Goal: Download file/media

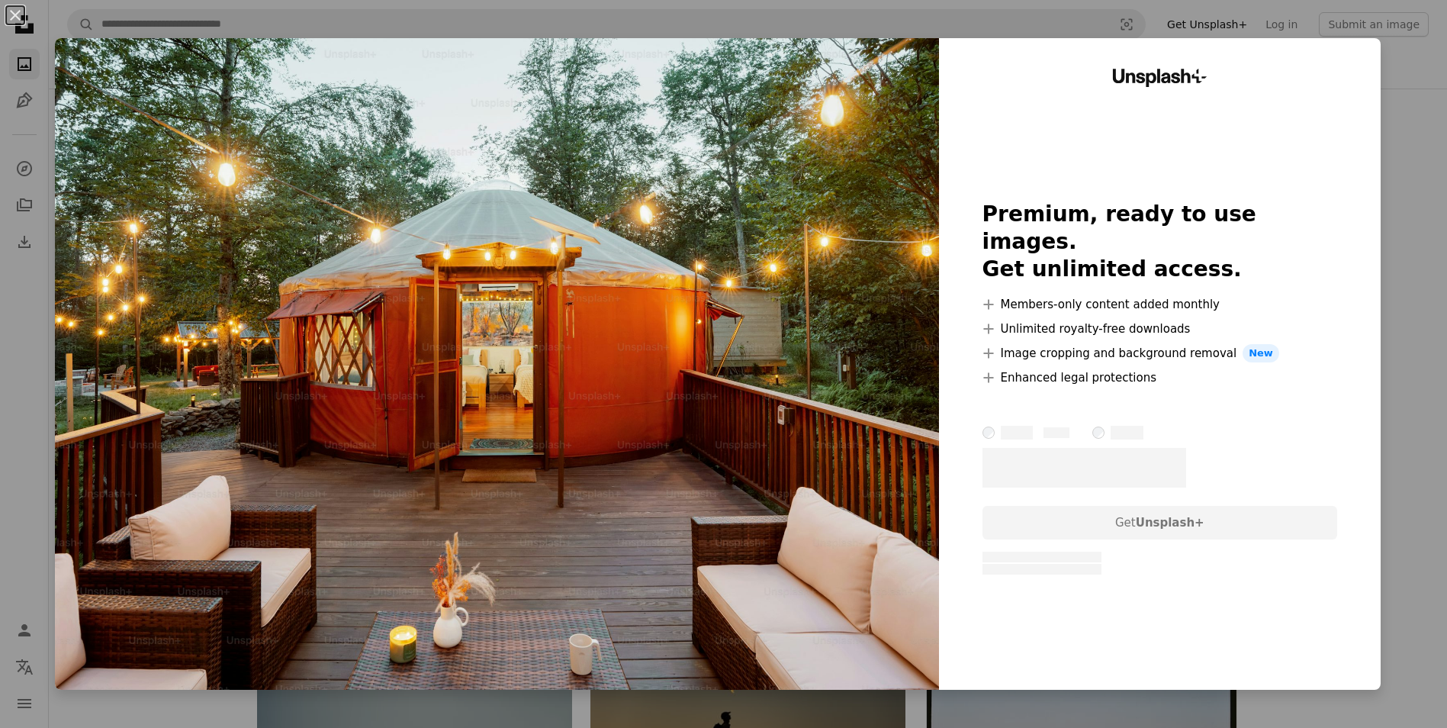
scroll to position [12737, 0]
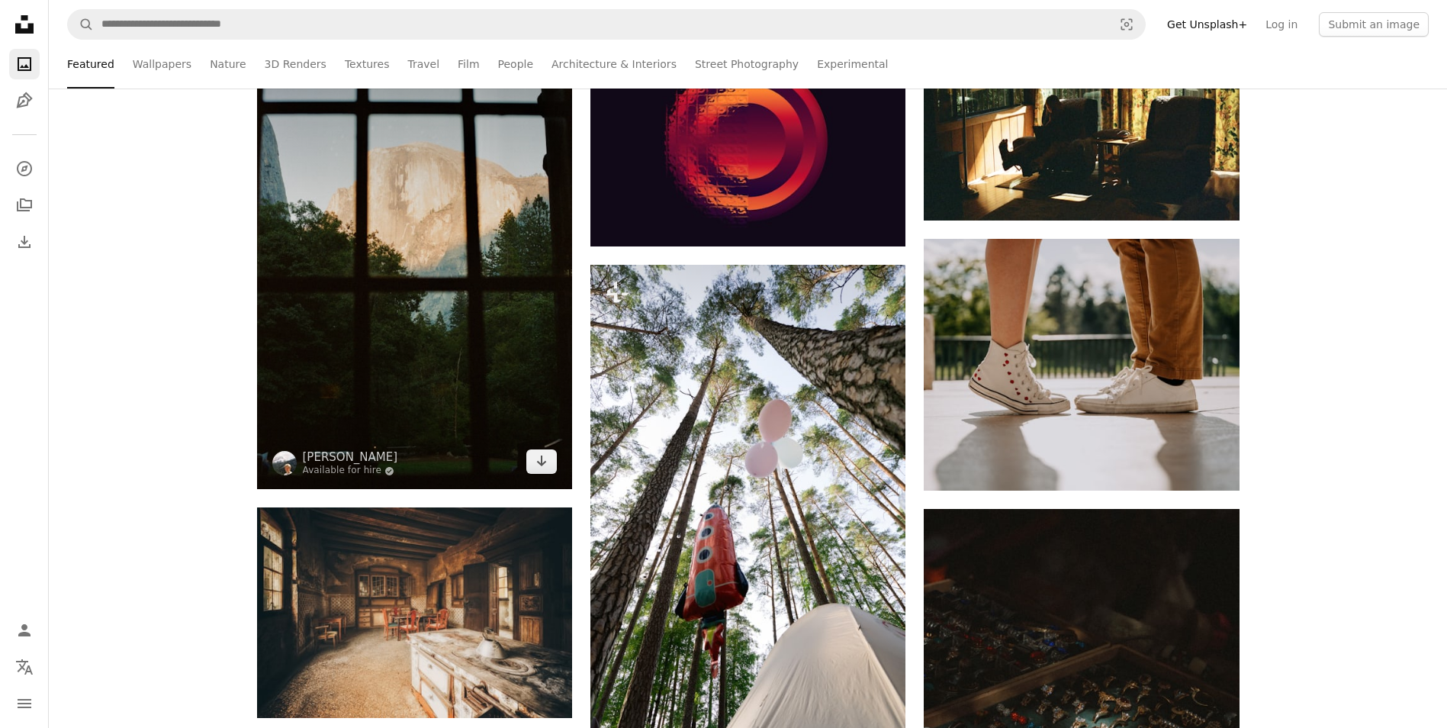
scroll to position [29135, 0]
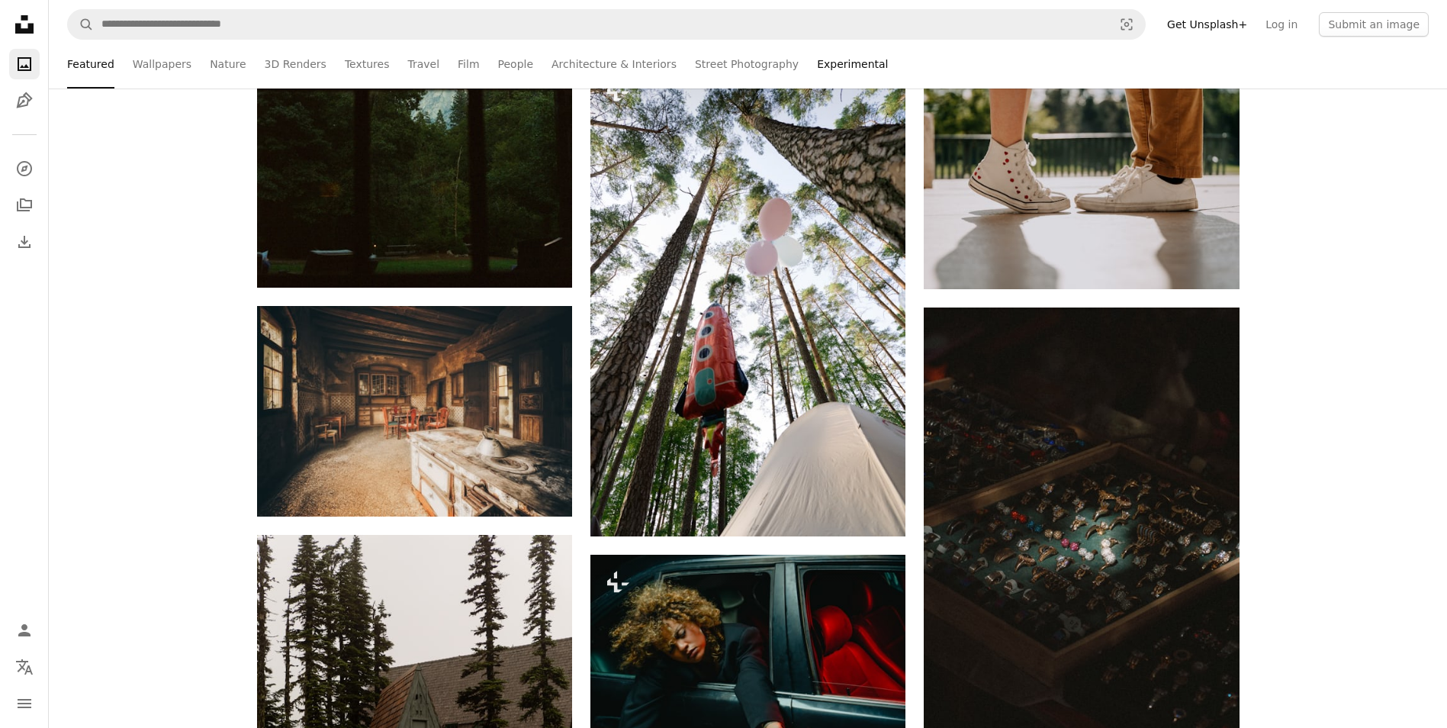
click at [817, 61] on link "Experimental" at bounding box center [852, 64] width 71 height 49
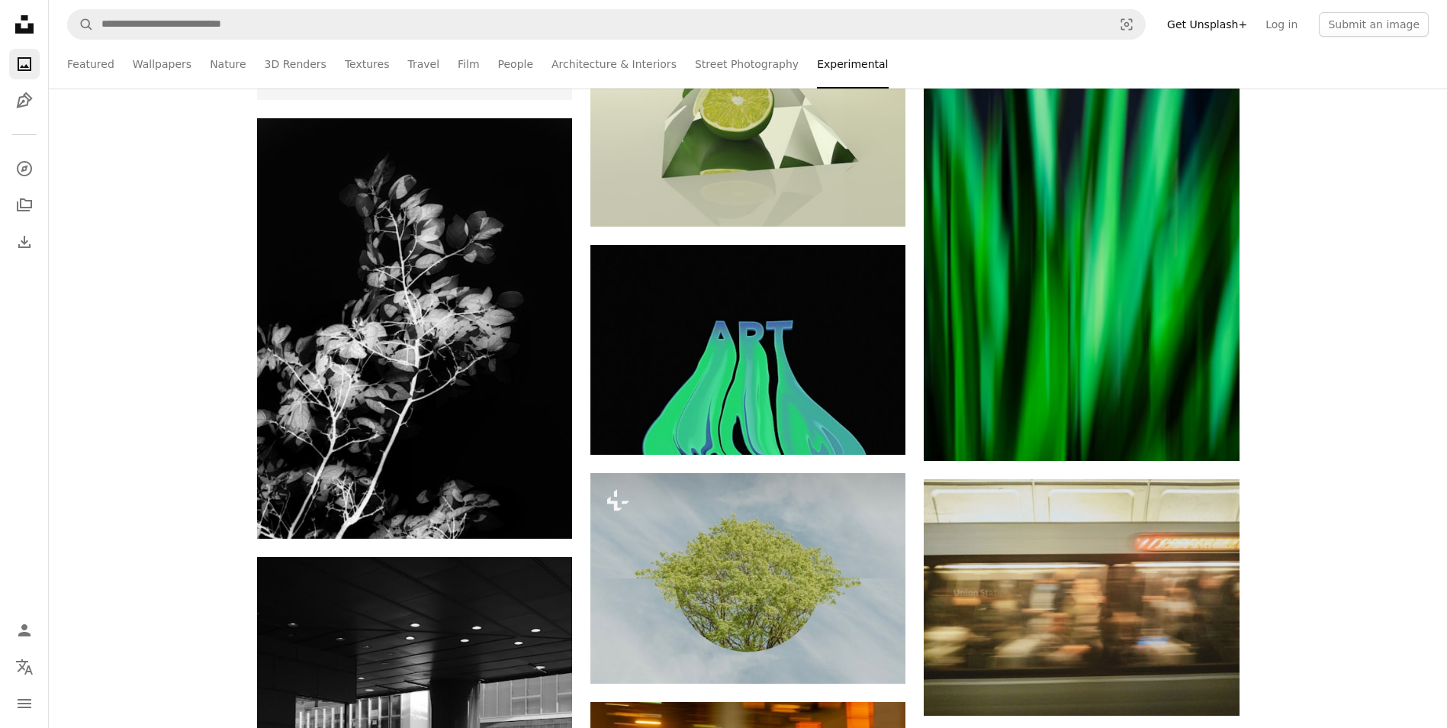
scroll to position [4576, 0]
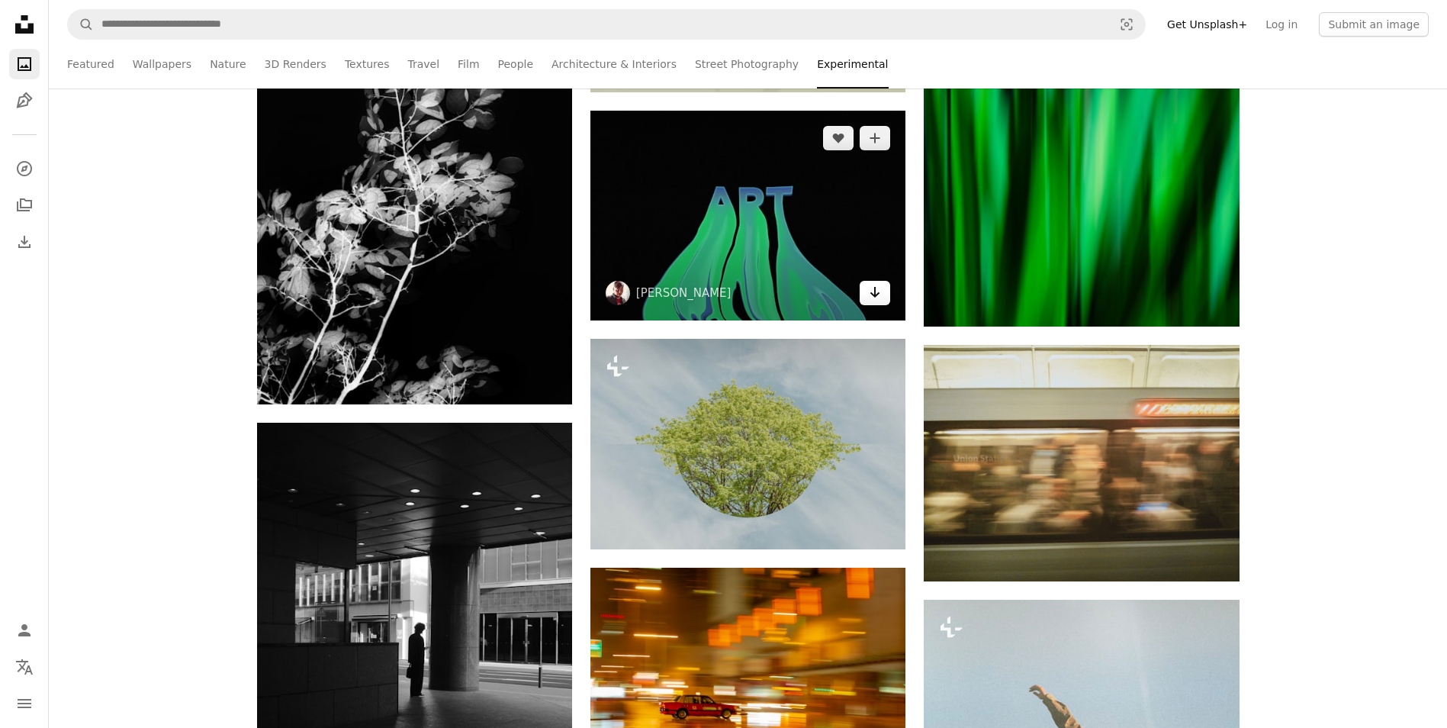
click at [869, 292] on icon "Arrow pointing down" at bounding box center [875, 292] width 12 height 18
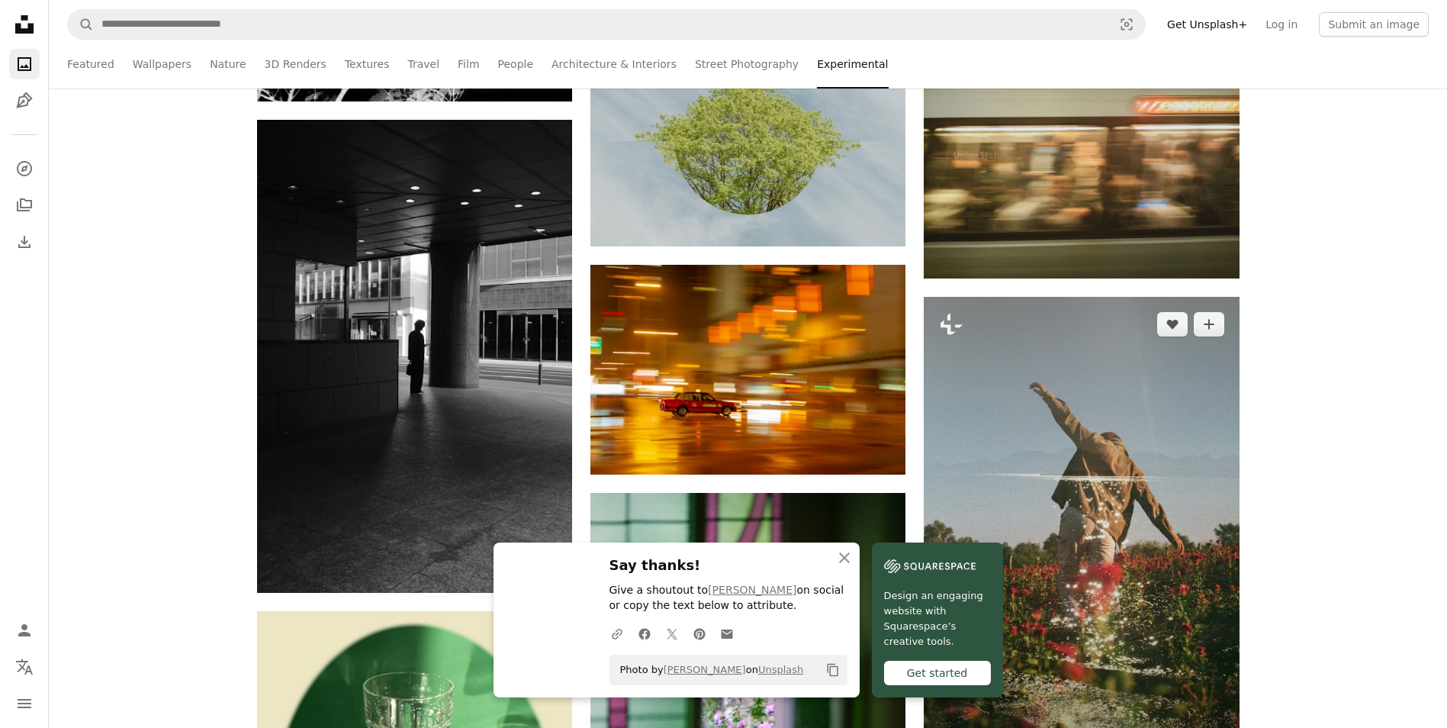
scroll to position [4881, 0]
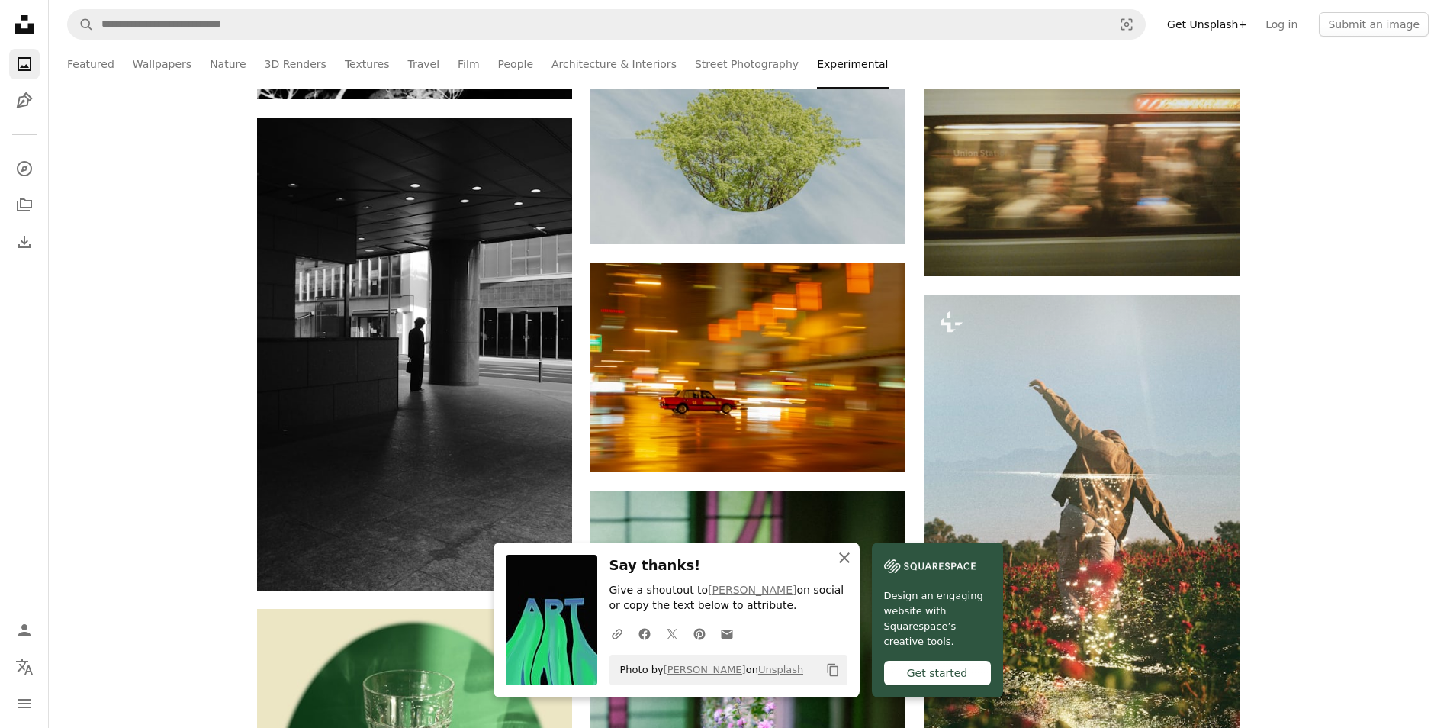
click at [843, 558] on icon "button" at bounding box center [844, 557] width 11 height 11
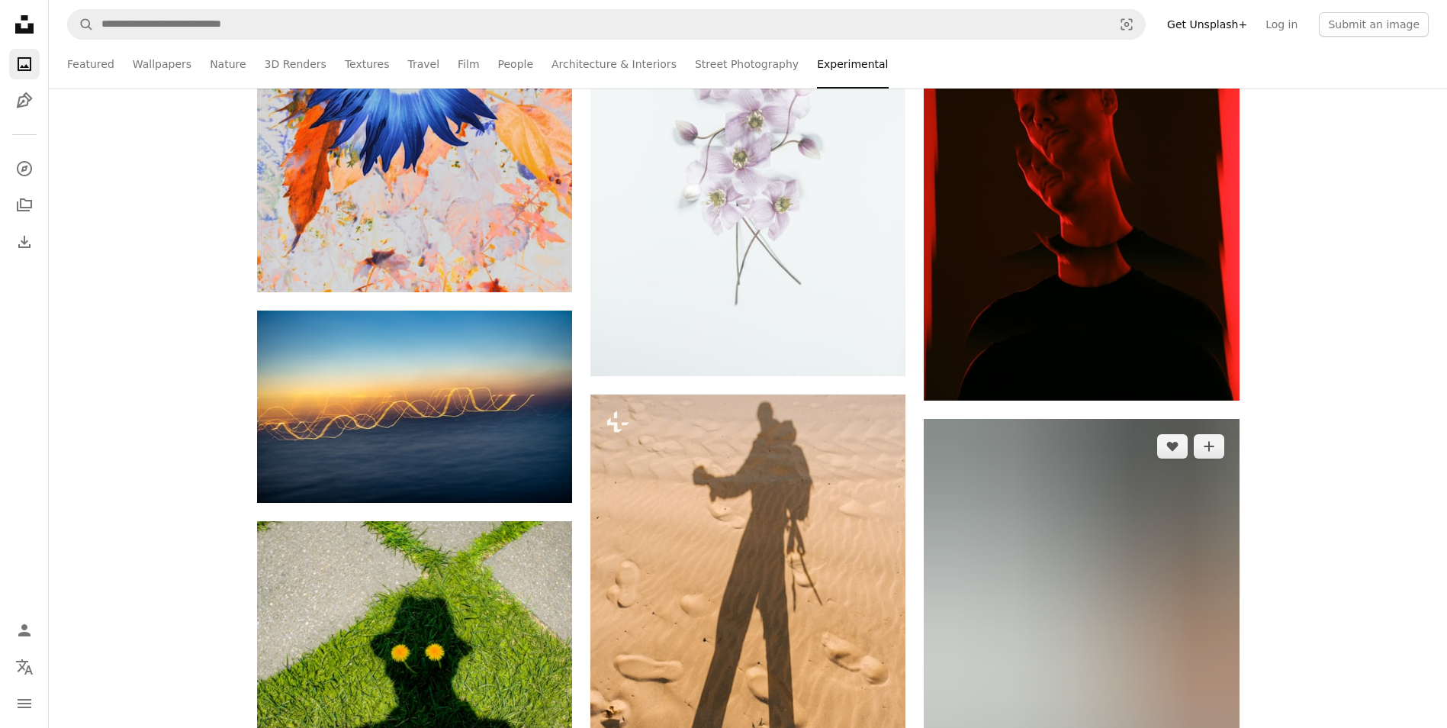
scroll to position [54152, 0]
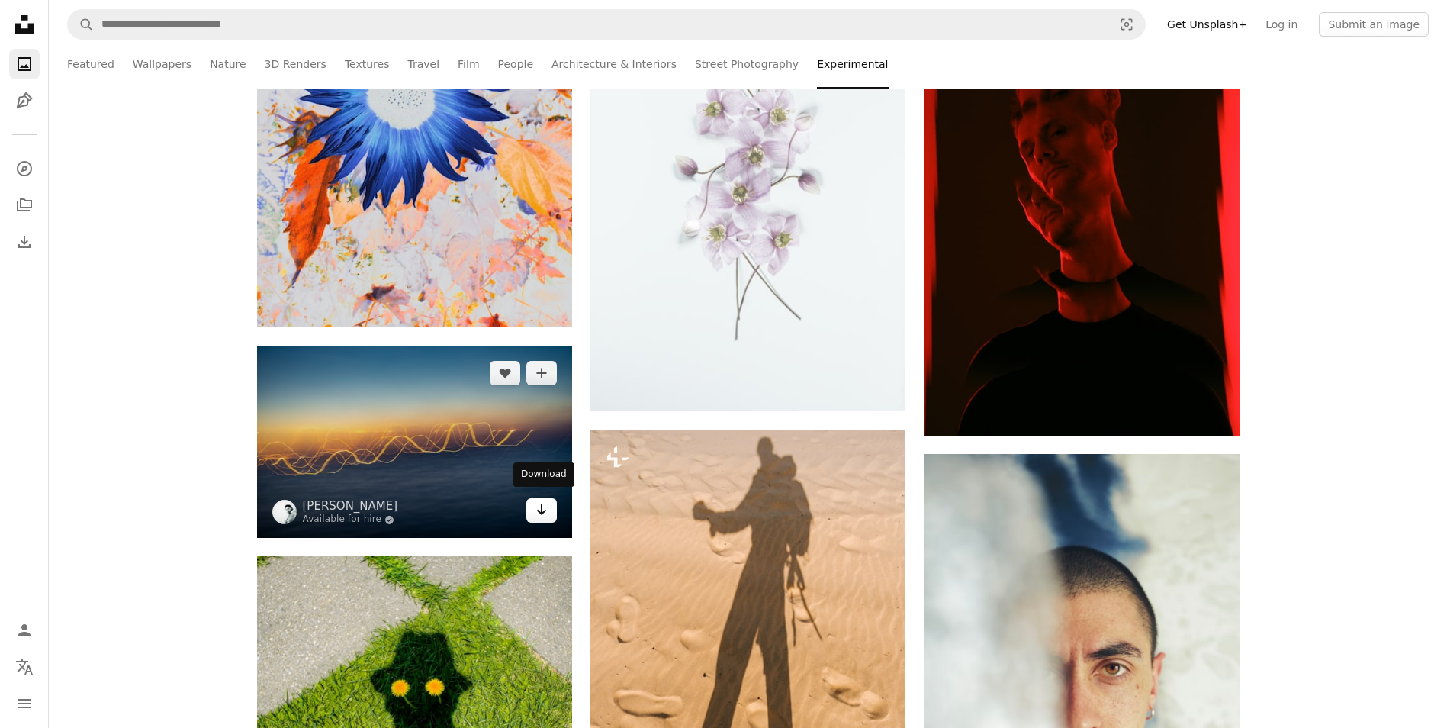
click at [540, 507] on icon "Download" at bounding box center [542, 509] width 10 height 11
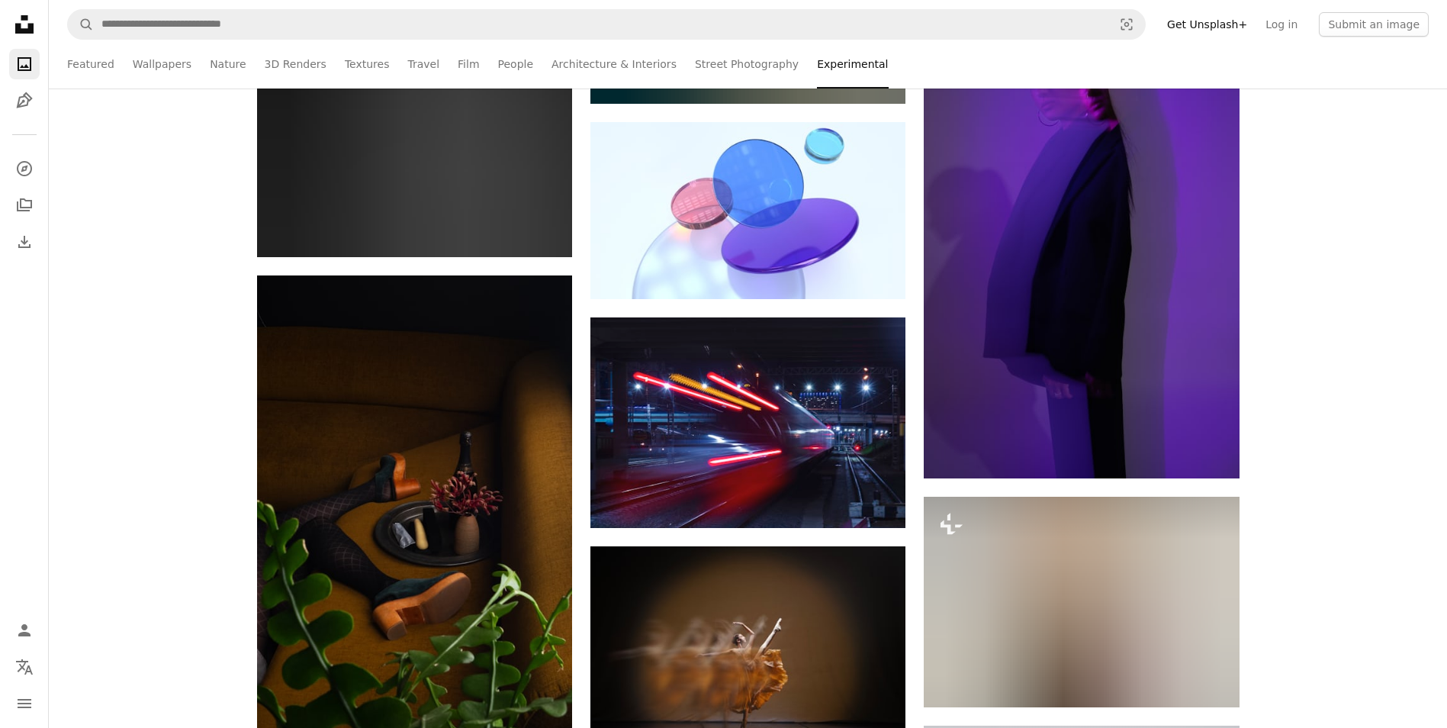
scroll to position [63305, 0]
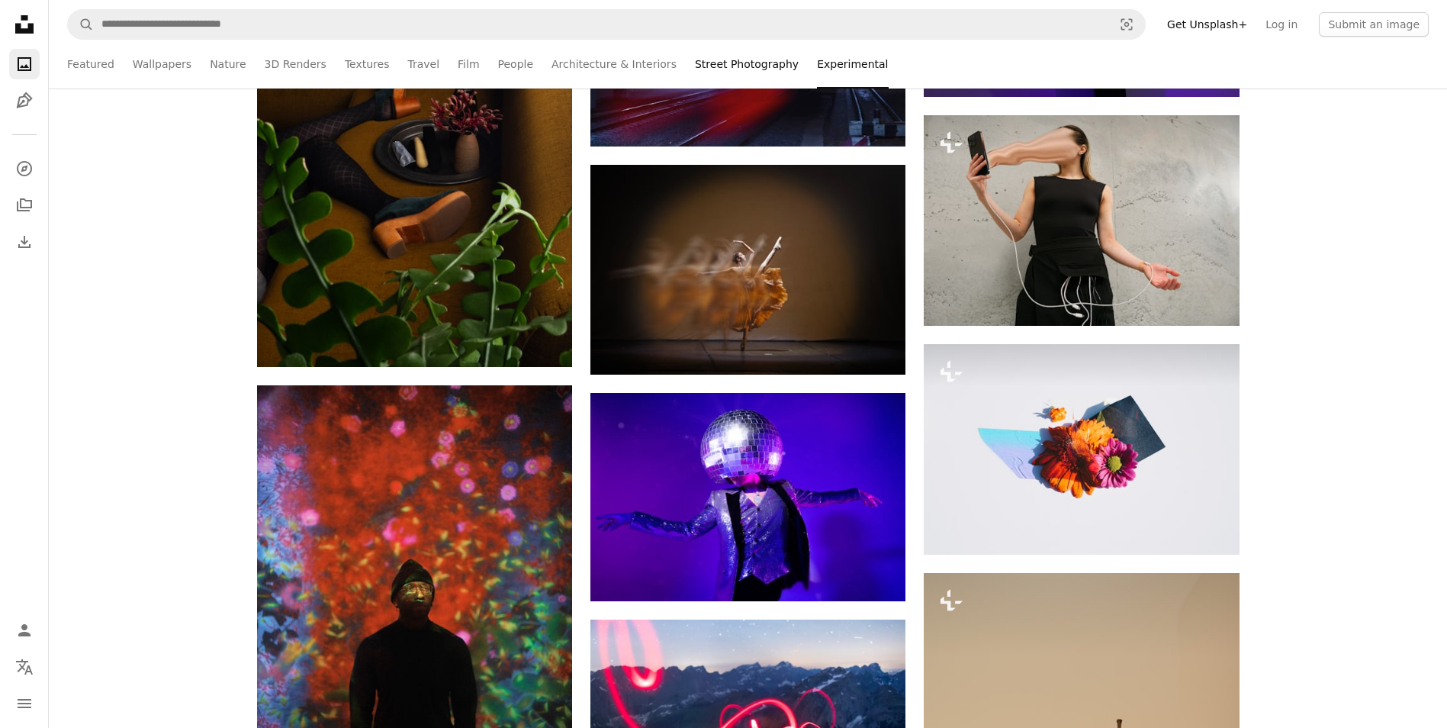
click at [695, 59] on link "Street Photography" at bounding box center [747, 64] width 104 height 49
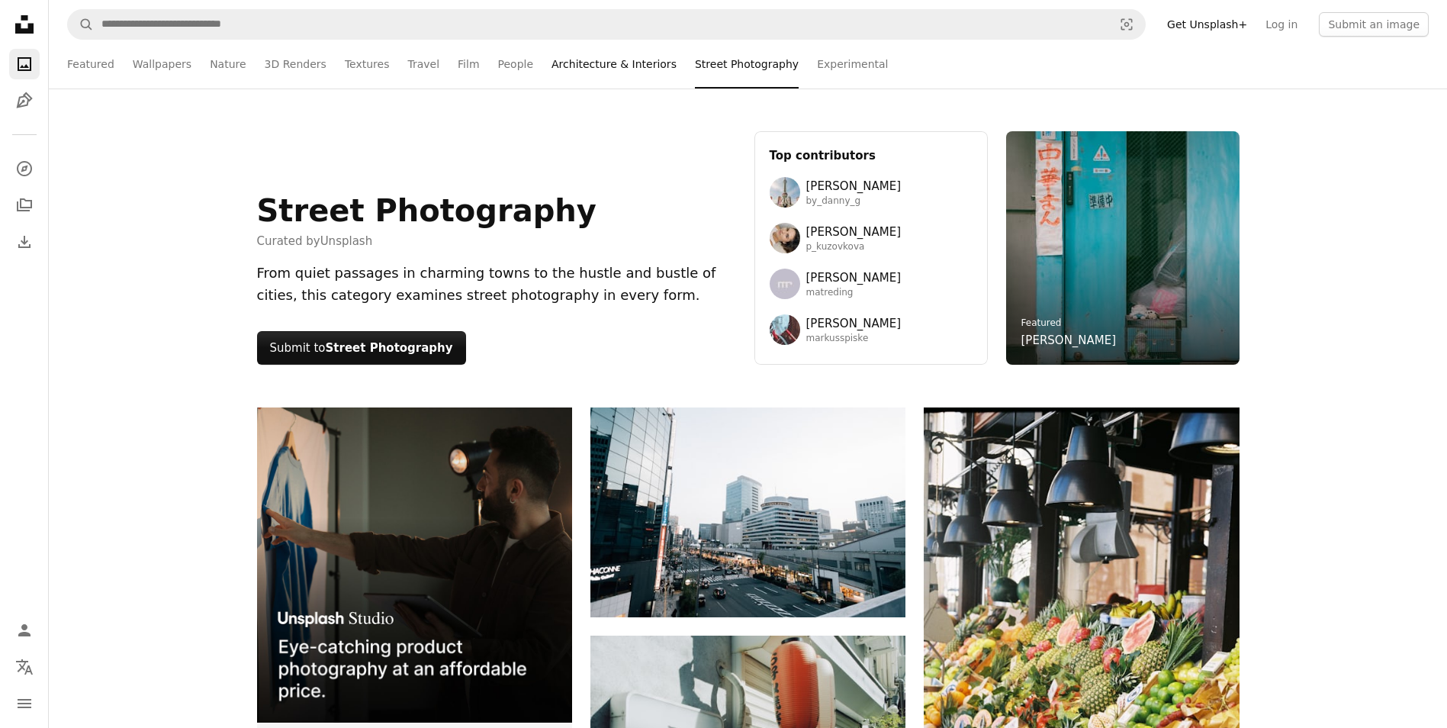
click at [607, 65] on link "Architecture & Interiors" at bounding box center [613, 64] width 125 height 49
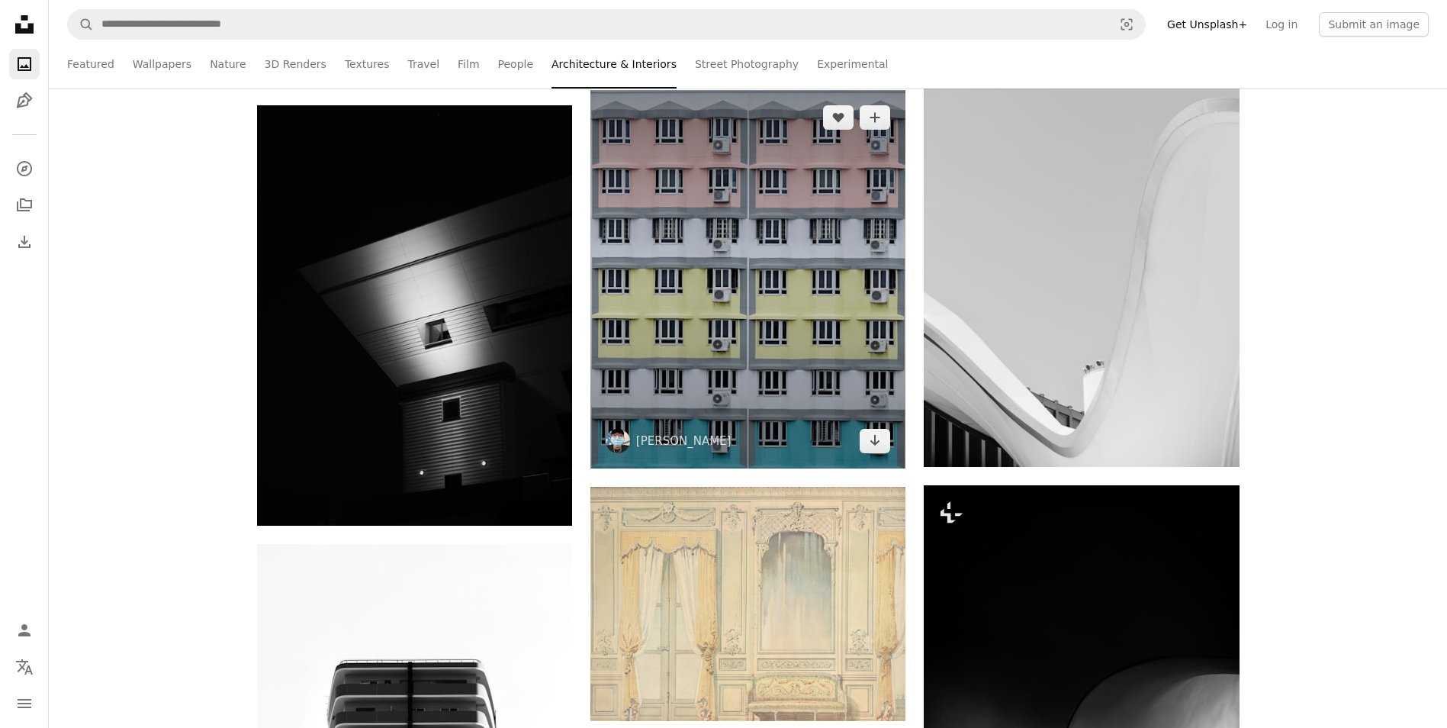
scroll to position [8313, 0]
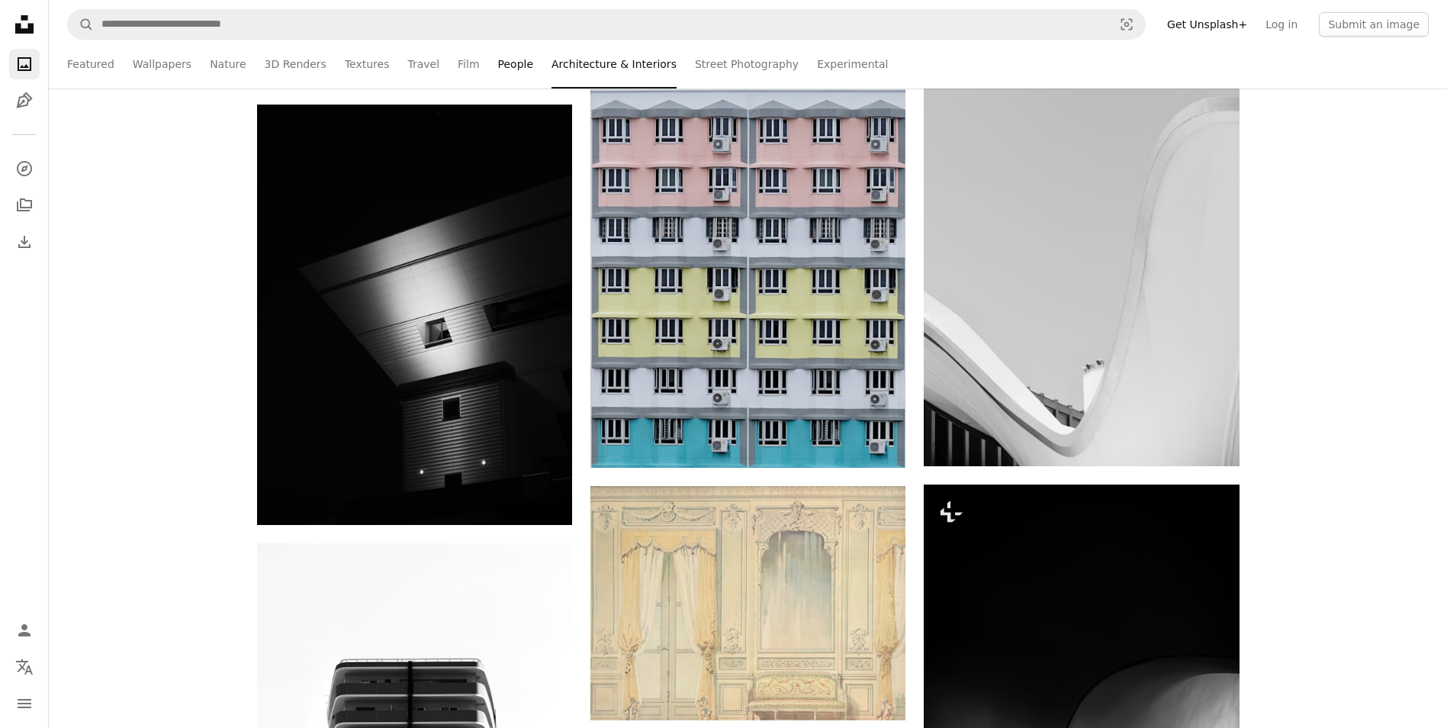
click at [498, 68] on link "People" at bounding box center [516, 64] width 36 height 49
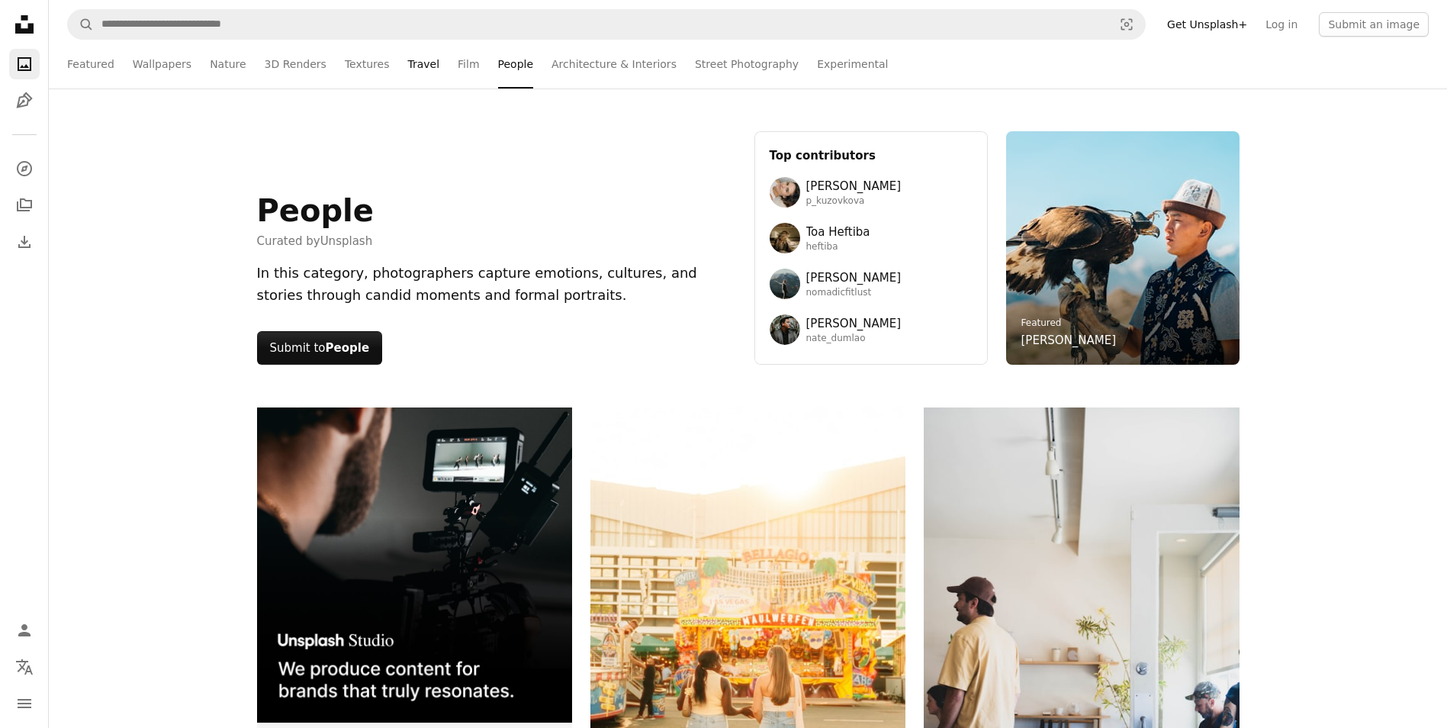
click at [410, 66] on link "Travel" at bounding box center [423, 64] width 32 height 49
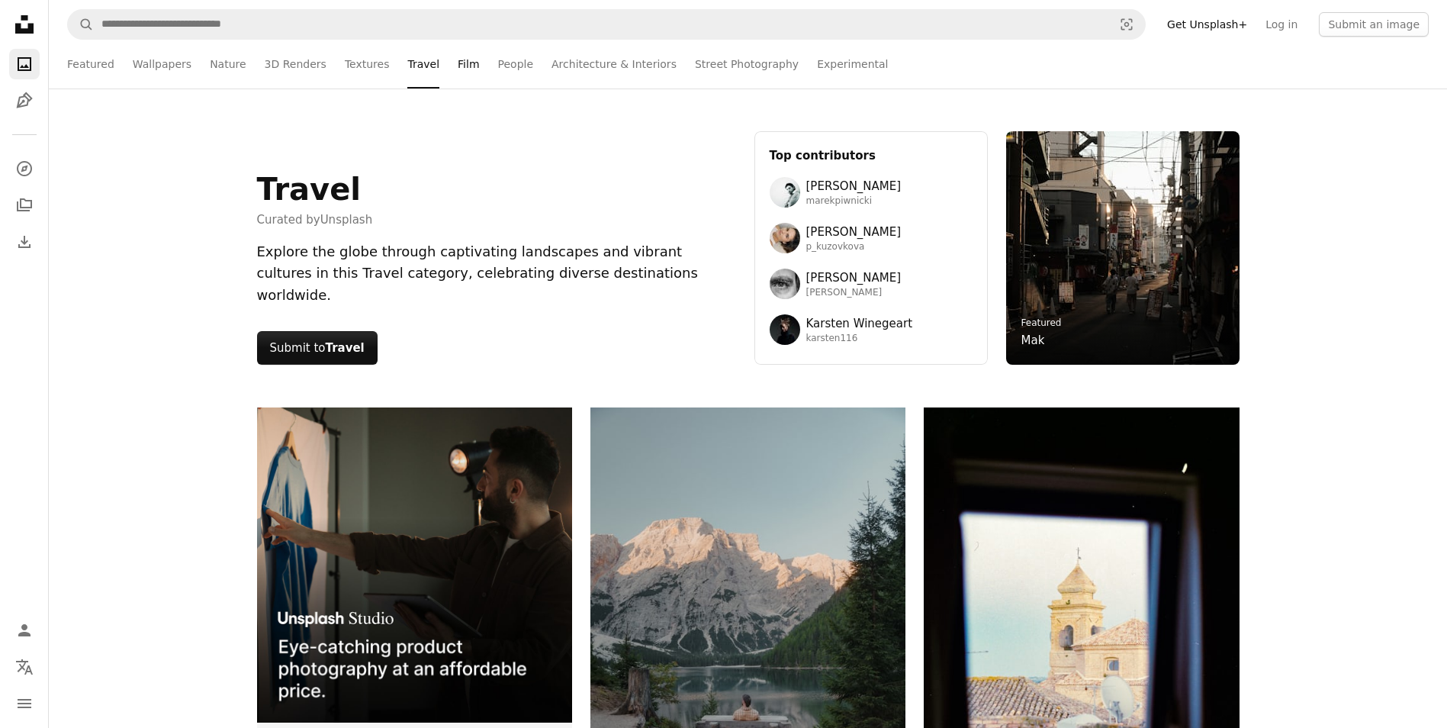
click at [458, 65] on link "Film" at bounding box center [468, 64] width 21 height 49
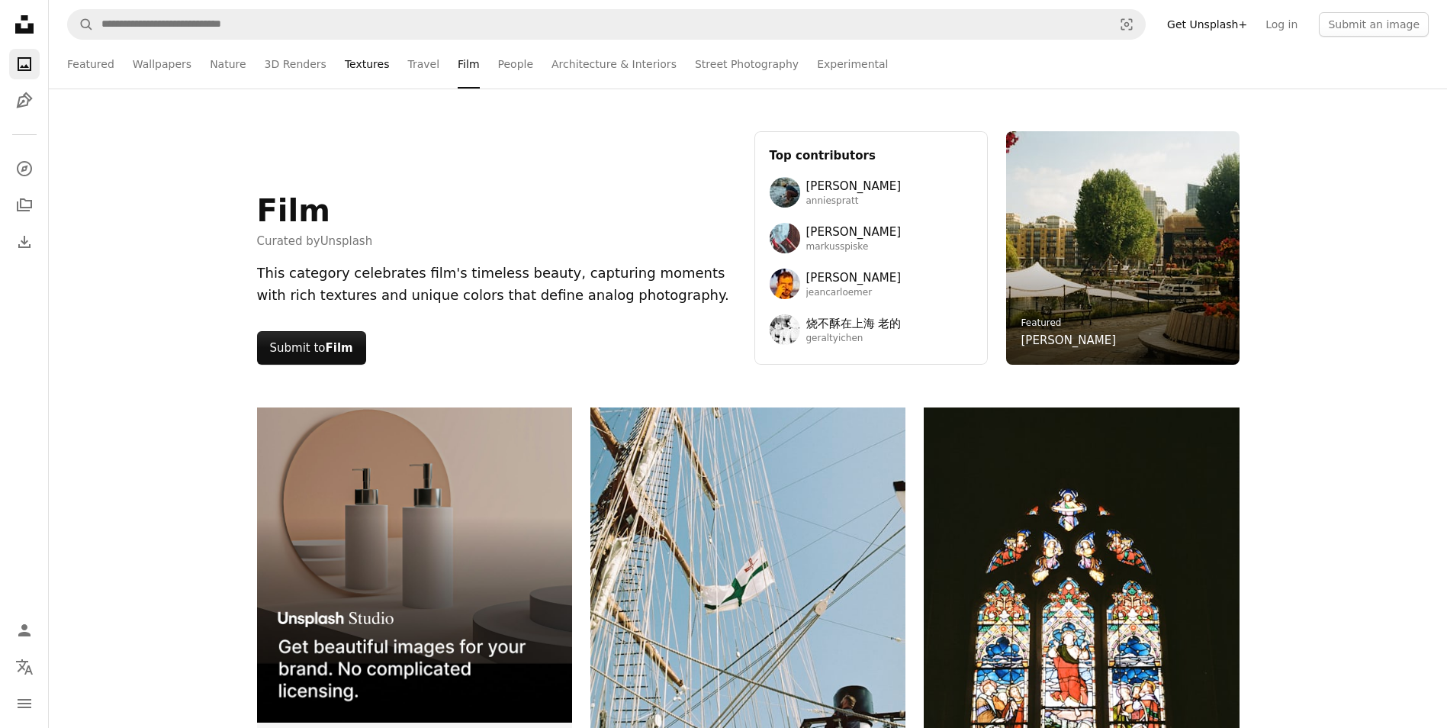
click at [345, 69] on link "Textures" at bounding box center [367, 64] width 45 height 49
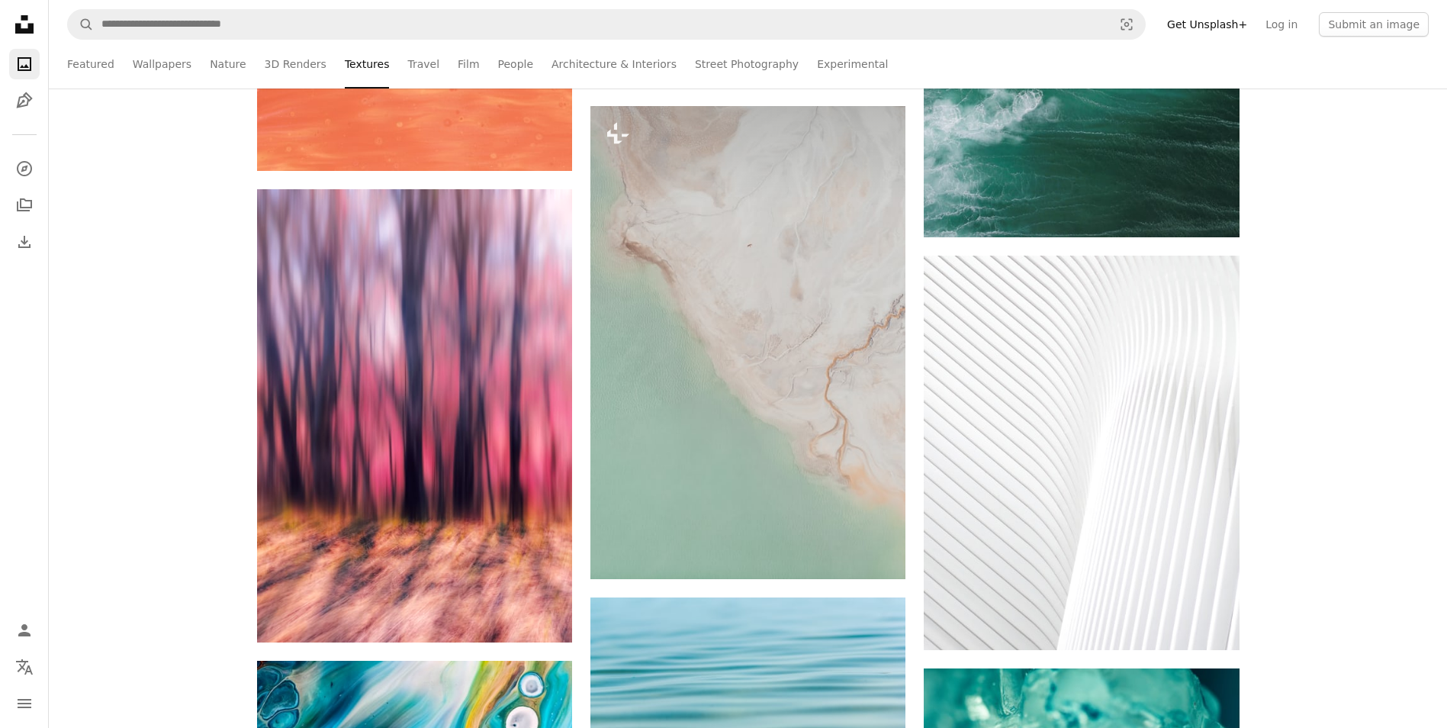
scroll to position [5263, 0]
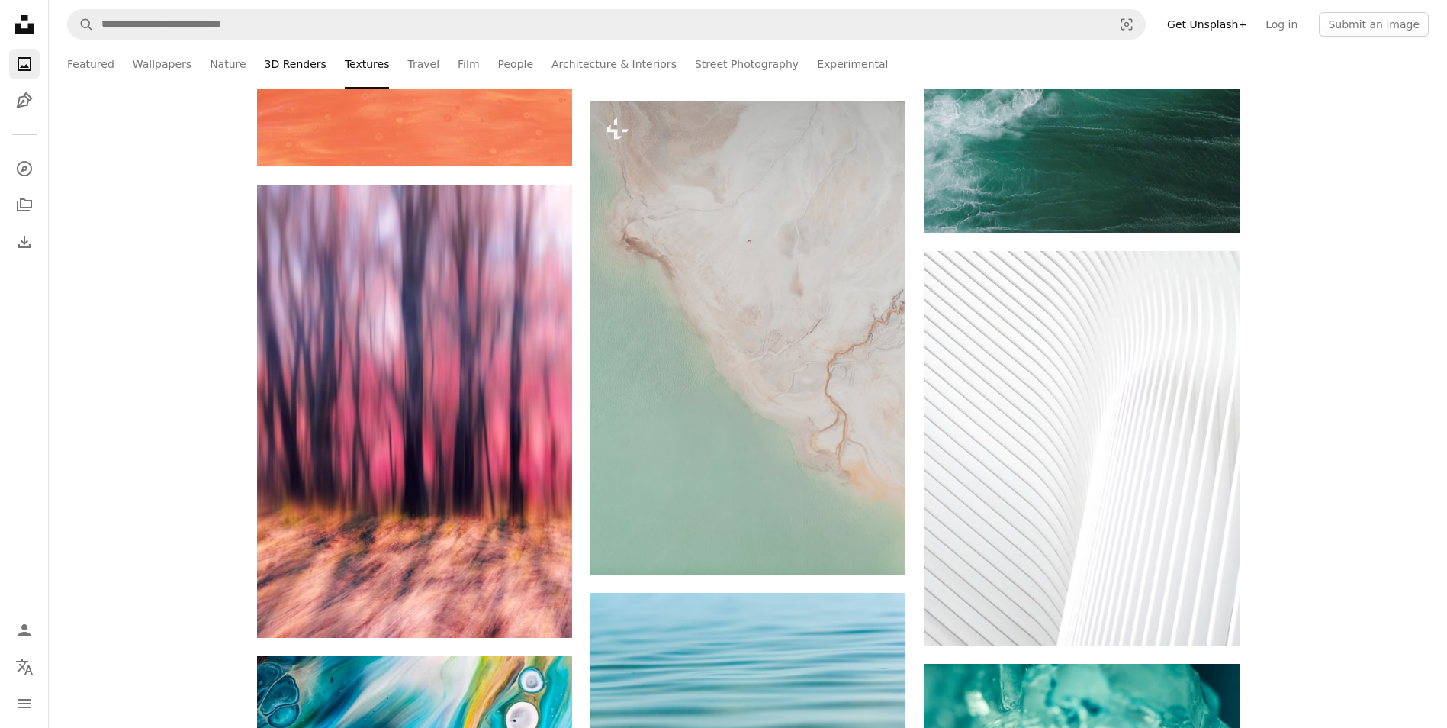
click at [274, 66] on link "3D Renders" at bounding box center [296, 64] width 62 height 49
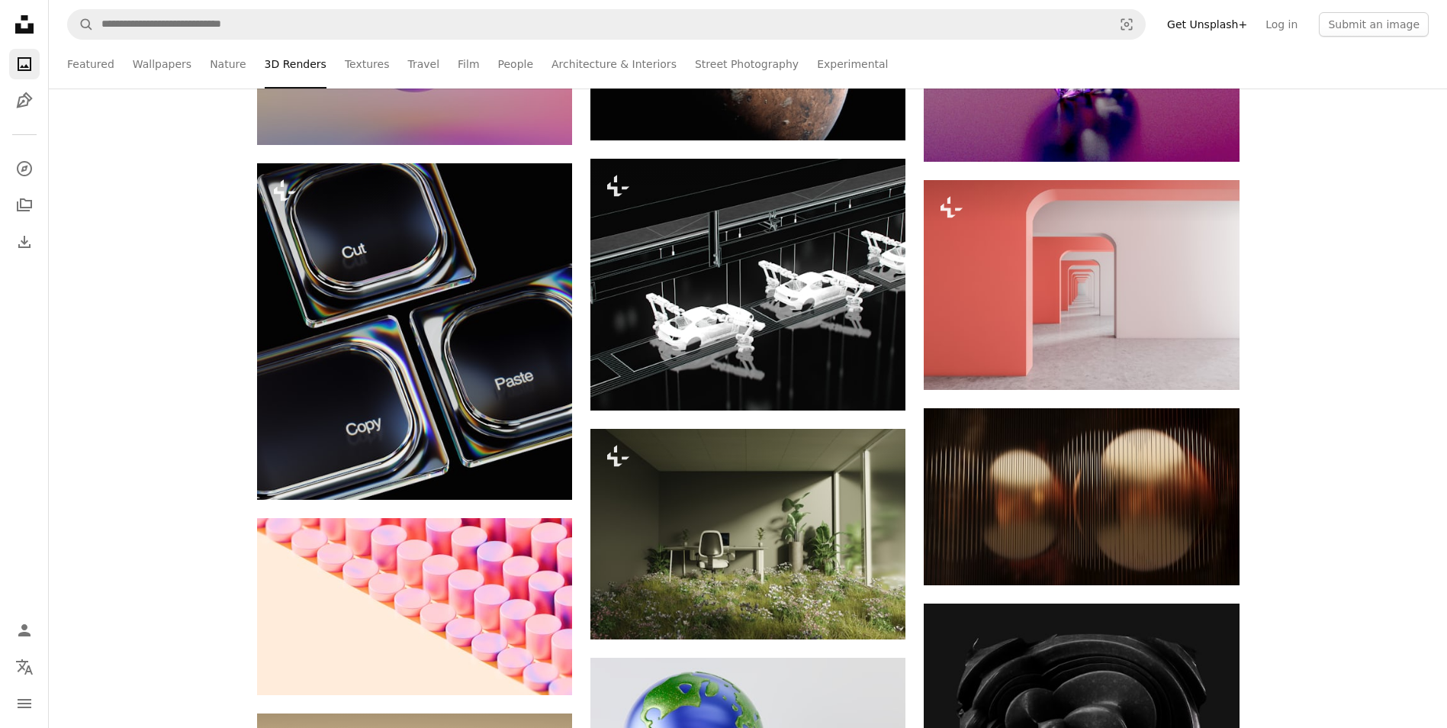
scroll to position [11593, 0]
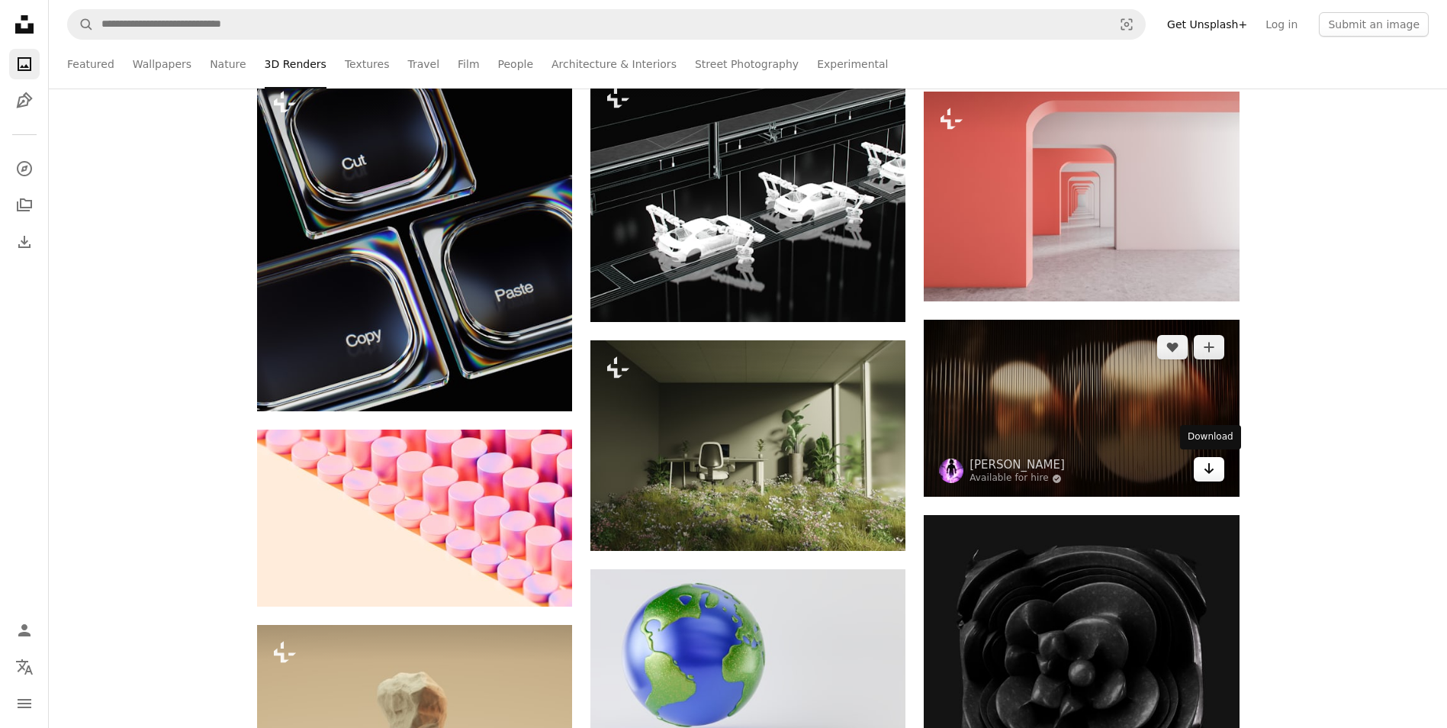
click at [1216, 471] on link "Arrow pointing down" at bounding box center [1209, 469] width 31 height 24
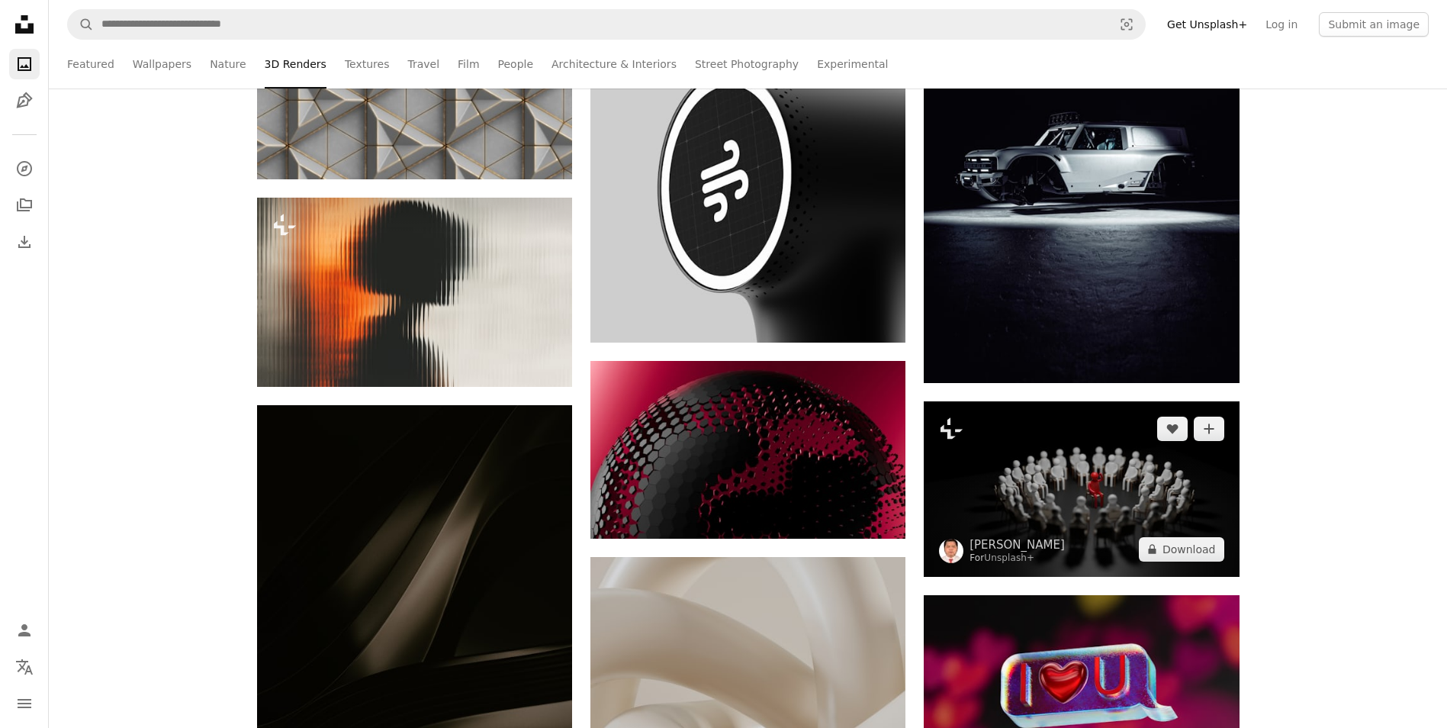
scroll to position [34169, 0]
